Goal: Obtain resource: Download file/media

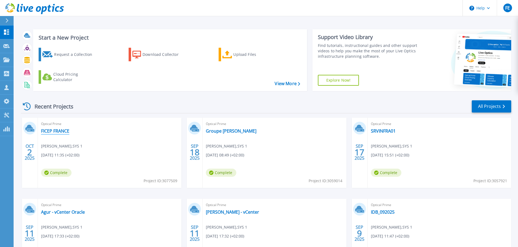
click at [54, 131] on link "FICEP FRANCE" at bounding box center [55, 130] width 28 height 5
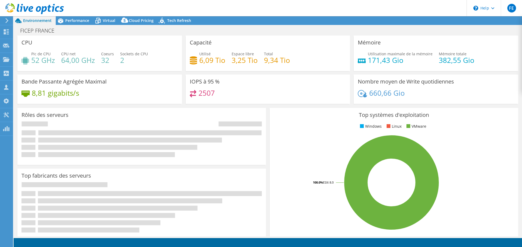
select select "USD"
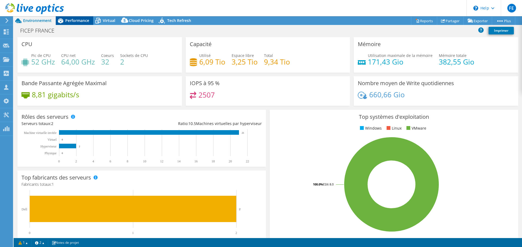
click at [71, 20] on span "Performance" at bounding box center [77, 20] width 24 height 5
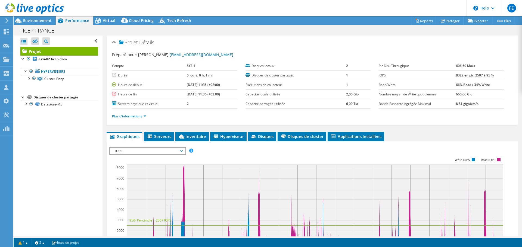
click at [37, 17] on div at bounding box center [32, 9] width 64 height 18
click at [37, 19] on span "Environnement" at bounding box center [37, 20] width 29 height 5
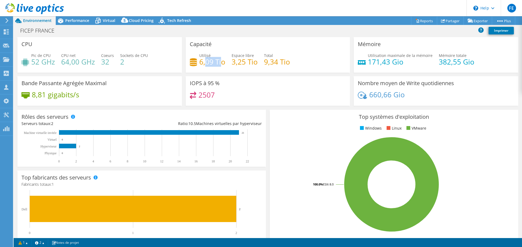
drag, startPoint x: 203, startPoint y: 62, endPoint x: 221, endPoint y: 62, distance: 17.9
click at [221, 62] on h4 "6,09 Tio" at bounding box center [212, 62] width 26 height 6
drag, startPoint x: 236, startPoint y: 63, endPoint x: 260, endPoint y: 66, distance: 24.4
click at [260, 66] on div "Utilisé 6,09 Tio Espace libre 3,25 Tio Total 9,34 Tio" at bounding box center [268, 62] width 156 height 18
drag, startPoint x: 267, startPoint y: 65, endPoint x: 289, endPoint y: 67, distance: 22.1
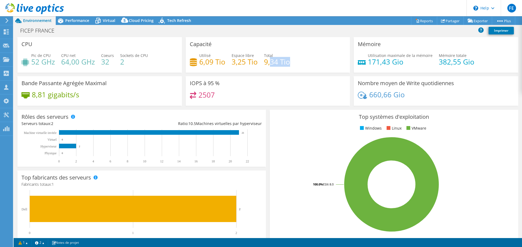
click at [289, 67] on div "Utilisé 6,09 Tio Espace libre 3,25 Tio Total 9,34 Tio" at bounding box center [268, 62] width 156 height 18
drag, startPoint x: 370, startPoint y: 62, endPoint x: 390, endPoint y: 63, distance: 20.4
click at [390, 63] on h4 "171,43 Gio" at bounding box center [400, 62] width 65 height 6
drag, startPoint x: 431, startPoint y: 62, endPoint x: 446, endPoint y: 62, distance: 14.7
click at [446, 62] on div "Utilisation maximale de la mémoire 171,43 Gio Mémoire totale 382,55 Gio" at bounding box center [435, 62] width 156 height 18
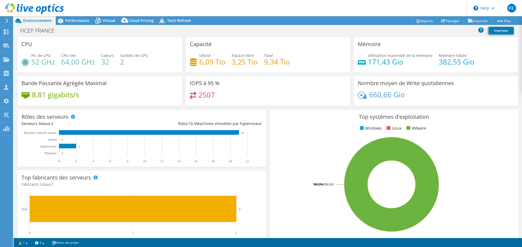
click at [373, 62] on h4 "171,43 Gio" at bounding box center [400, 62] width 65 height 6
drag, startPoint x: 59, startPoint y: 61, endPoint x: 81, endPoint y: 61, distance: 22.0
click at [81, 61] on div "Pic de CPU 52 GHz CPU net 64,00 GHz Coeurs 32 Sockets de CPU 2" at bounding box center [99, 62] width 156 height 18
drag, startPoint x: 33, startPoint y: 63, endPoint x: 48, endPoint y: 63, distance: 15.2
click at [48, 63] on h4 "52 GHz" at bounding box center [43, 62] width 24 height 6
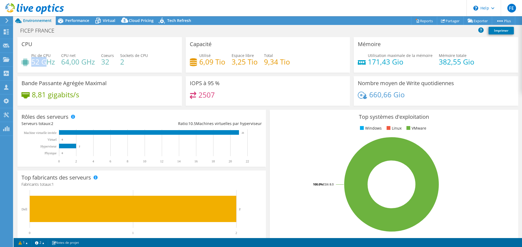
click at [47, 61] on h4 "52 GHz" at bounding box center [43, 62] width 24 height 6
drag, startPoint x: 58, startPoint y: 62, endPoint x: 80, endPoint y: 62, distance: 22.8
click at [80, 62] on div "Pic de CPU 52 GHz CPU net 64,00 GHz Coeurs 32 Sockets de CPU 2" at bounding box center [99, 62] width 156 height 18
click at [80, 62] on h4 "64,00 GHz" at bounding box center [78, 62] width 34 height 6
click at [420, 21] on link "Reports" at bounding box center [424, 21] width 26 height 8
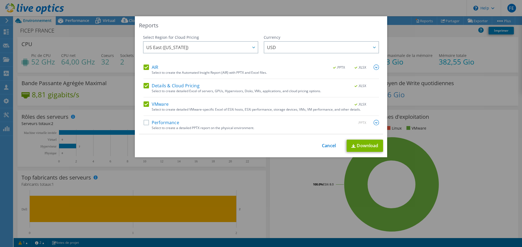
click at [144, 123] on label "Performance" at bounding box center [161, 122] width 36 height 5
click at [0, 0] on input "Performance" at bounding box center [0, 0] width 0 height 0
click at [357, 147] on link "Download" at bounding box center [364, 146] width 36 height 12
click at [259, 6] on div "Reports Select Region for Cloud Pricing Asia Pacific ([GEOGRAPHIC_DATA]) [GEOGR…" at bounding box center [261, 123] width 522 height 247
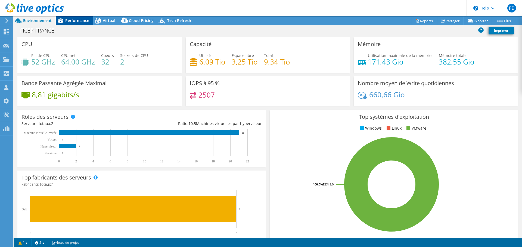
click at [70, 21] on span "Performance" at bounding box center [77, 20] width 24 height 5
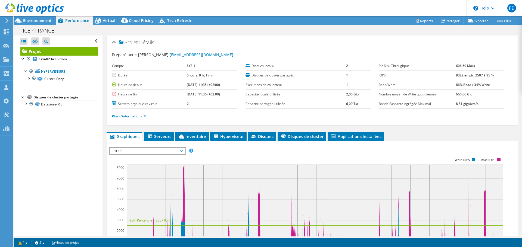
click at [126, 150] on span "IOPS" at bounding box center [147, 151] width 70 height 7
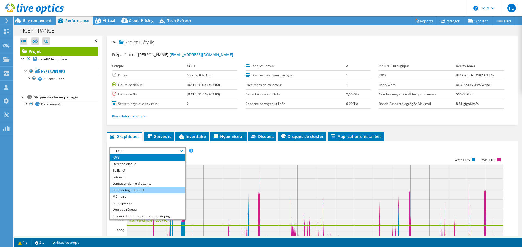
click at [130, 190] on li "Pourcentage de CPU" at bounding box center [147, 190] width 75 height 7
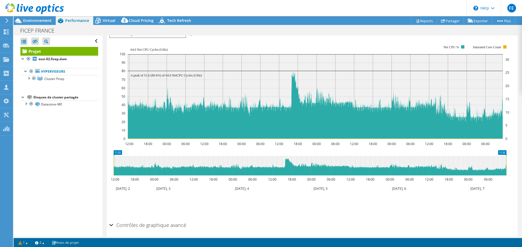
scroll to position [138, 0]
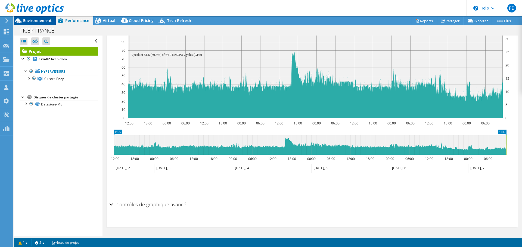
click at [27, 20] on span "Environnement" at bounding box center [37, 20] width 29 height 5
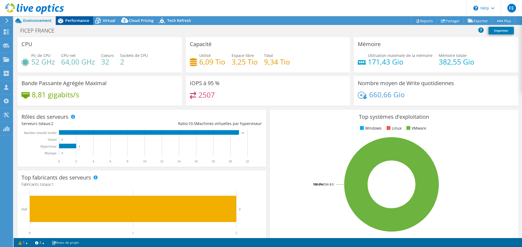
click at [84, 19] on span "Performance" at bounding box center [77, 20] width 24 height 5
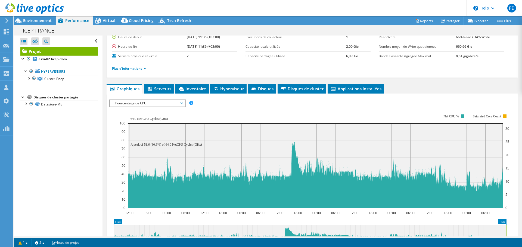
scroll to position [0, 0]
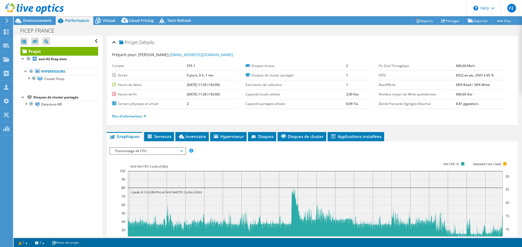
drag, startPoint x: 197, startPoint y: 93, endPoint x: 215, endPoint y: 93, distance: 17.9
click at [215, 93] on b "[DATE] 11:36 (+02:00)" at bounding box center [203, 94] width 33 height 5
